Goal: Navigation & Orientation: Find specific page/section

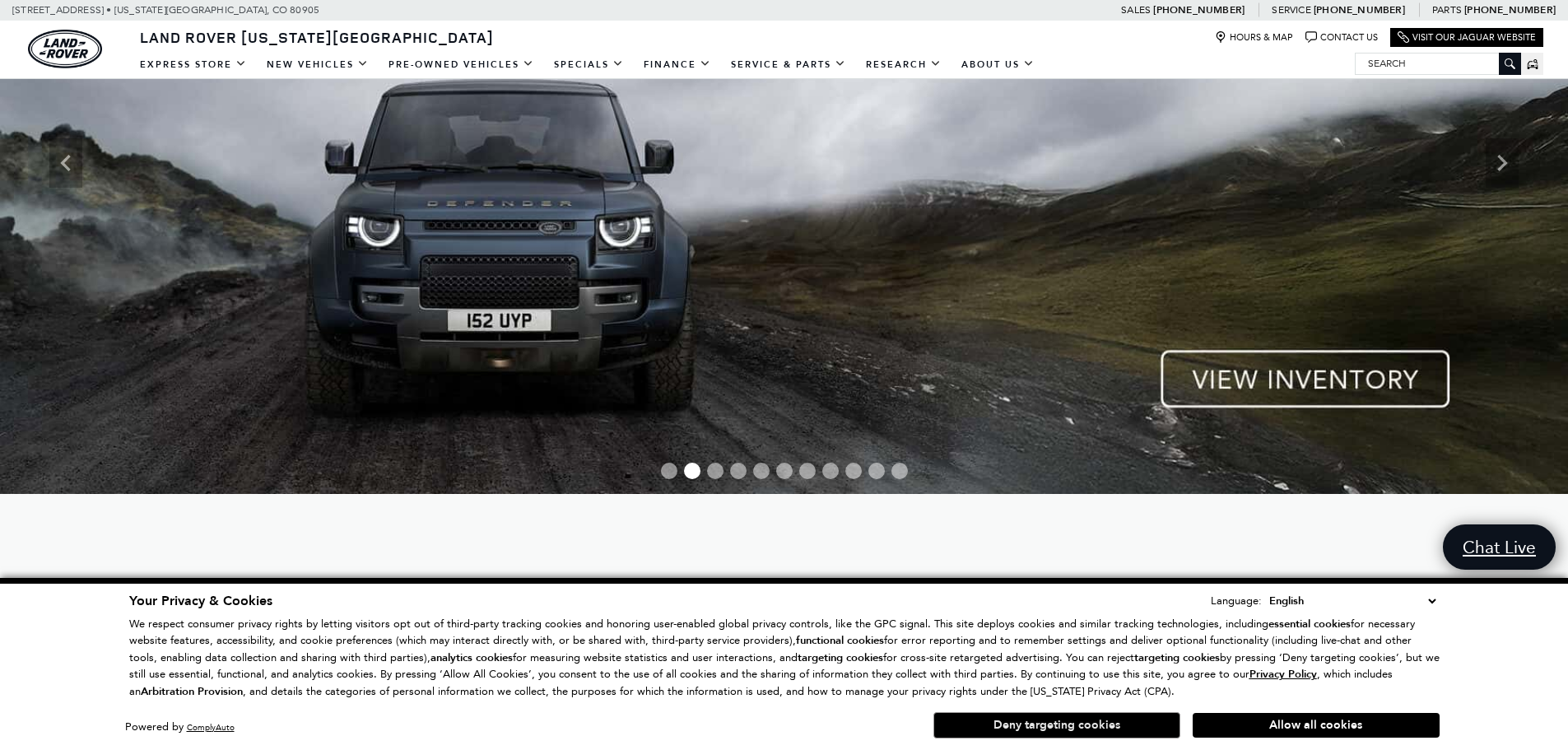
click at [1116, 721] on button "Deny targeting cookies" at bounding box center [1056, 725] width 247 height 27
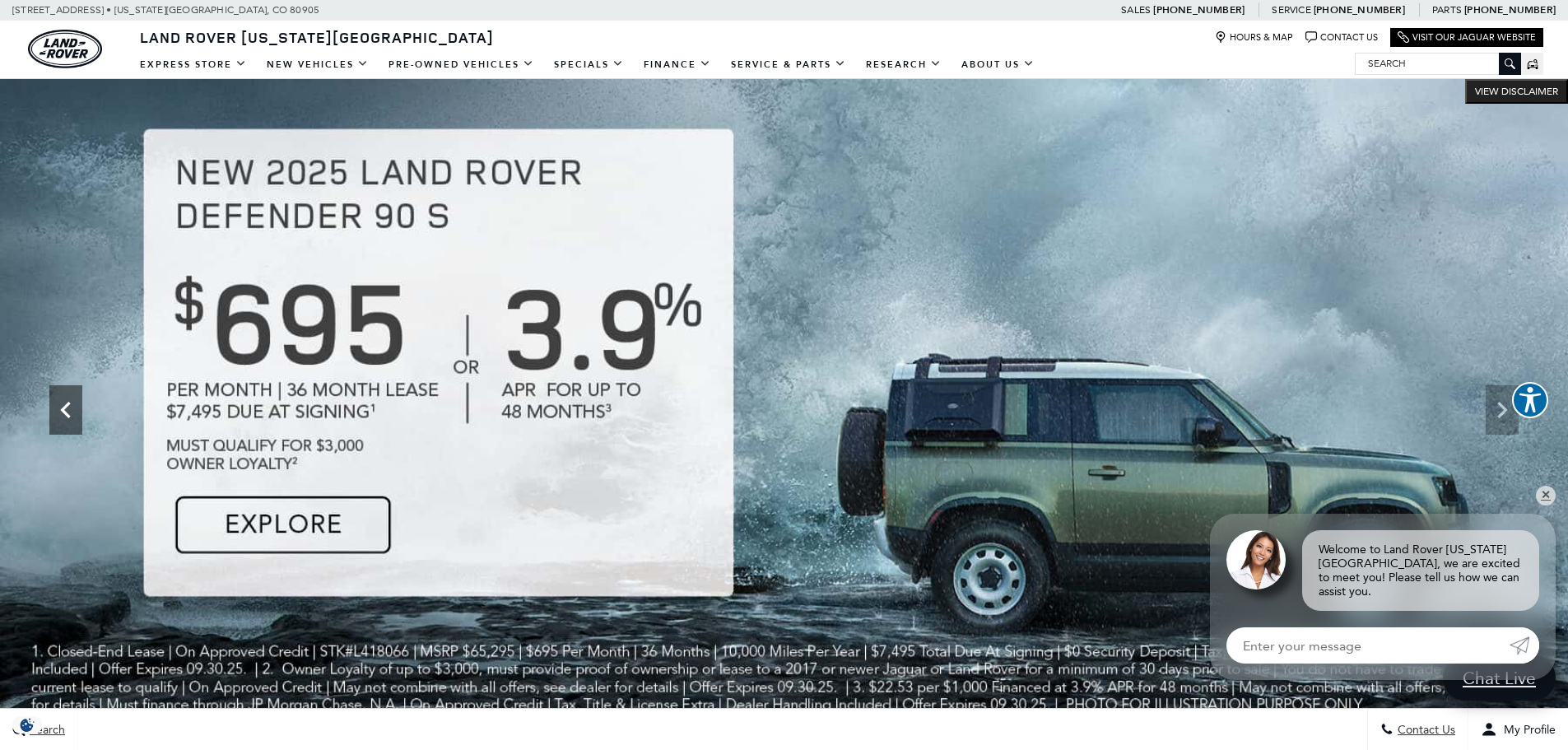
click at [60, 405] on icon "Previous" at bounding box center [66, 409] width 33 height 33
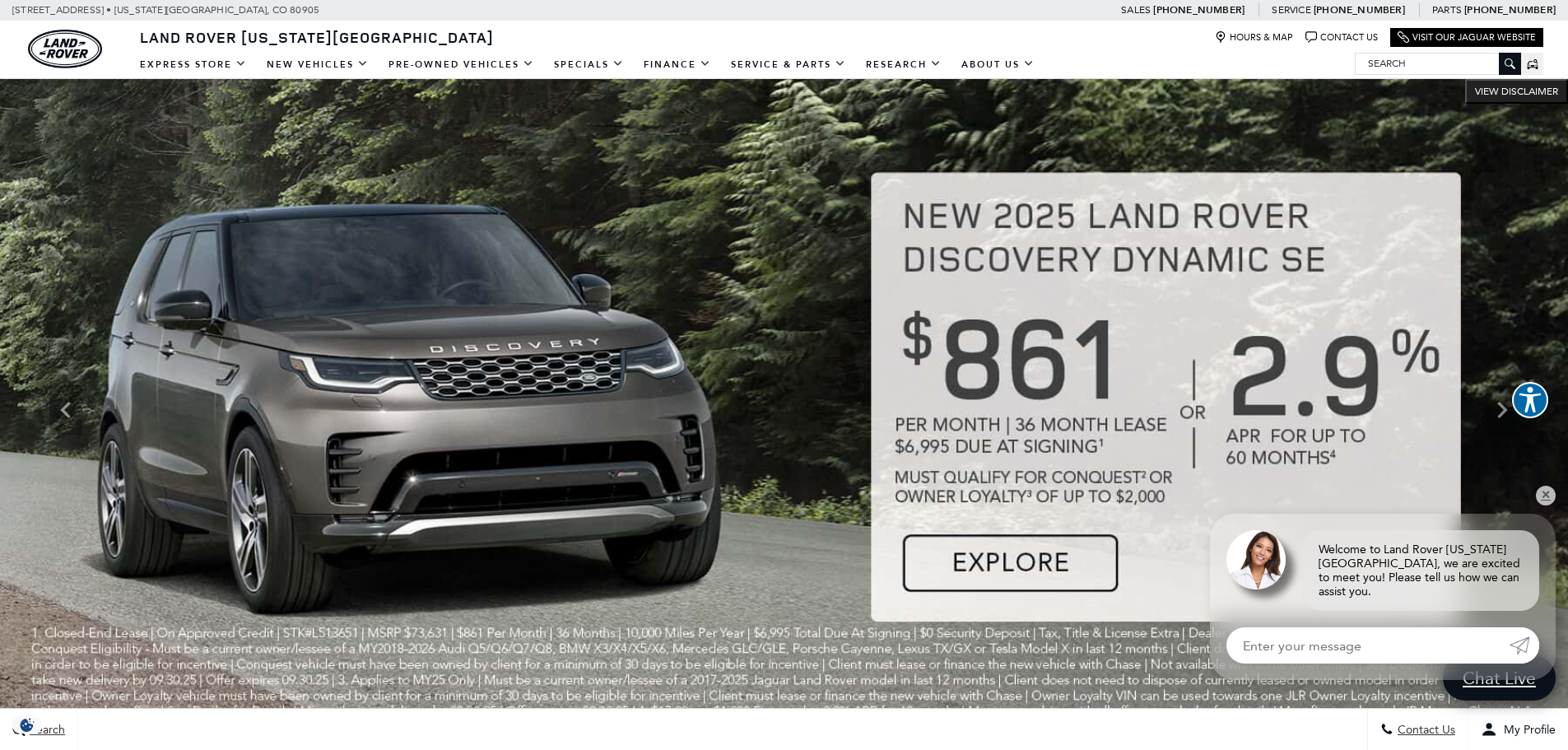
click at [994, 406] on img at bounding box center [784, 409] width 1568 height 661
